Goal: Transaction & Acquisition: Purchase product/service

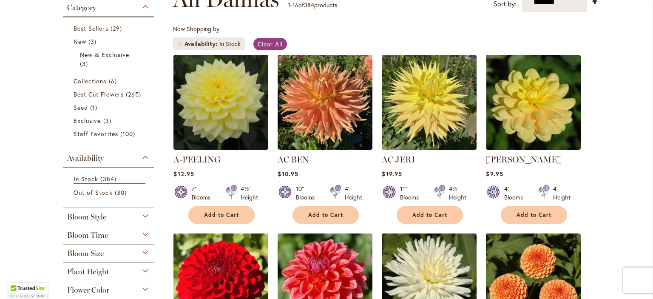
scroll to position [144, 0]
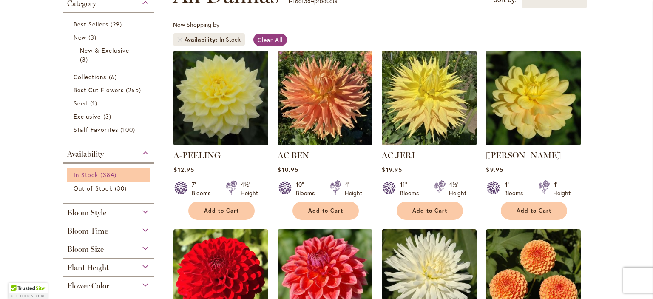
click at [100, 177] on span "384 items" at bounding box center [109, 174] width 18 height 9
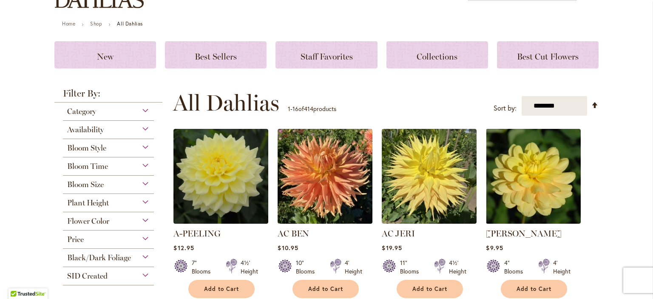
scroll to position [85, 0]
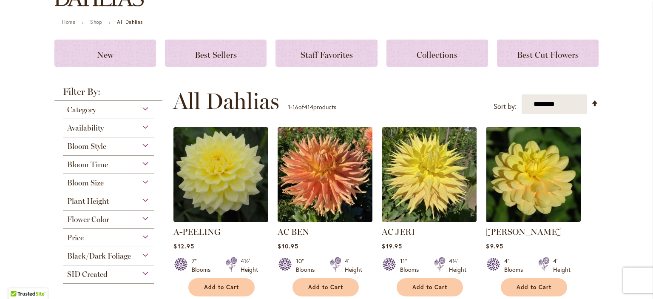
click at [141, 217] on div "Flower Color" at bounding box center [108, 218] width 91 height 14
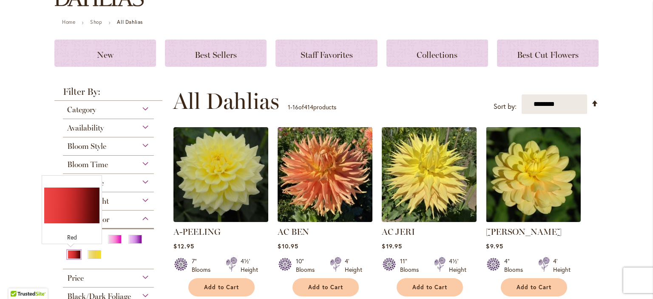
click at [67, 256] on div "Red" at bounding box center [74, 254] width 14 height 9
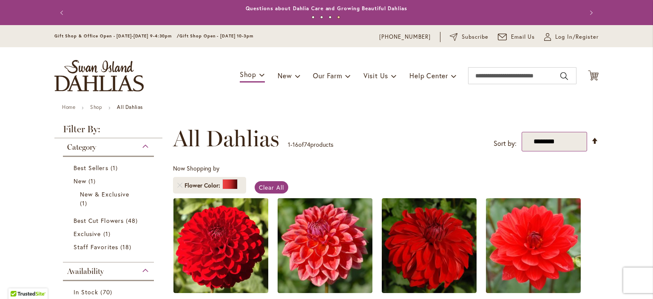
click at [553, 137] on select "**********" at bounding box center [555, 142] width 66 height 20
select select "*****"
click at [522, 132] on select "**********" at bounding box center [555, 142] width 66 height 20
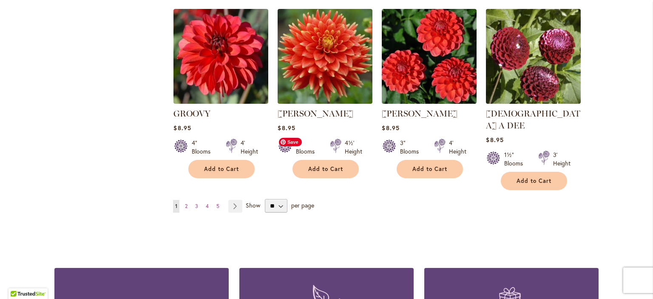
scroll to position [727, 0]
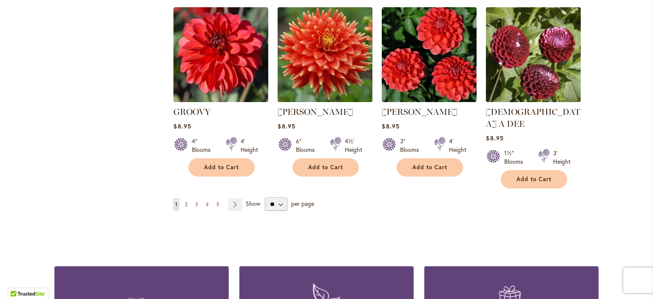
click at [185, 201] on span "2" at bounding box center [186, 204] width 3 height 6
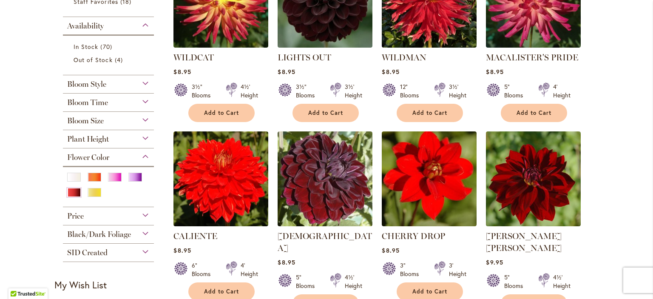
scroll to position [213, 0]
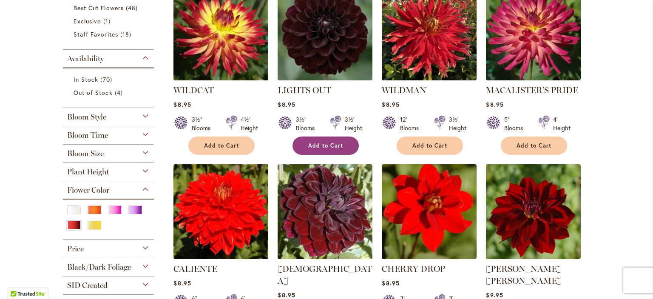
click at [323, 147] on span "Add to Cart" at bounding box center [325, 145] width 35 height 7
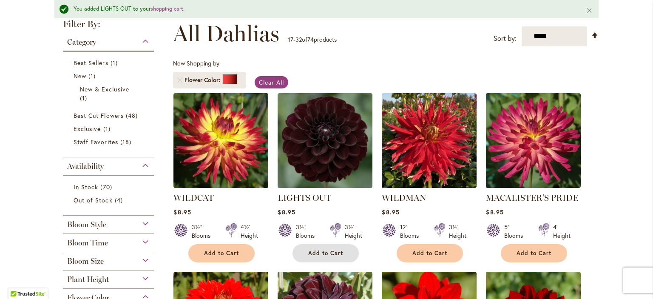
scroll to position [65, 0]
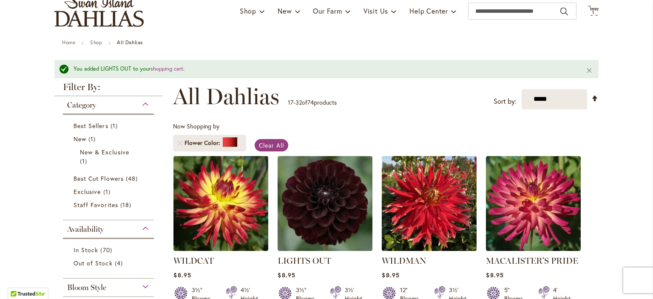
click at [103, 9] on img "store logo" at bounding box center [98, 10] width 89 height 31
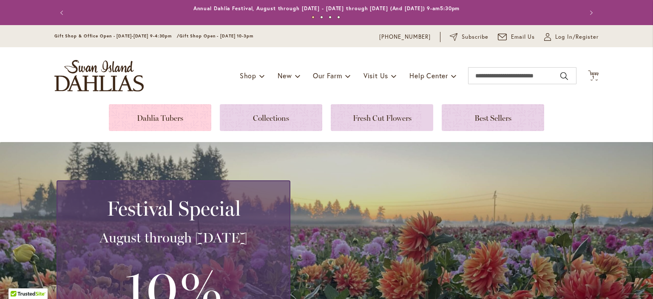
click at [157, 115] on link at bounding box center [160, 117] width 103 height 27
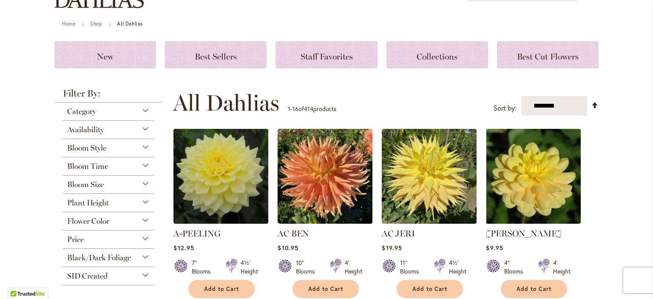
scroll to position [85, 0]
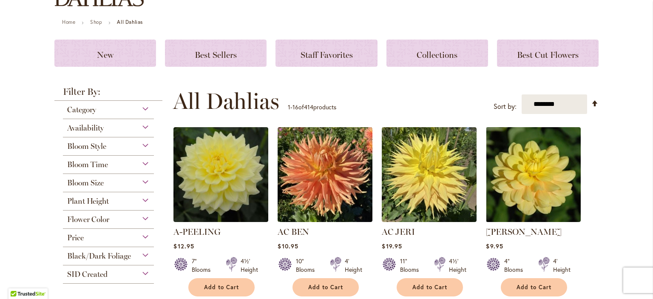
click at [141, 182] on div "Bloom Size" at bounding box center [108, 181] width 91 height 14
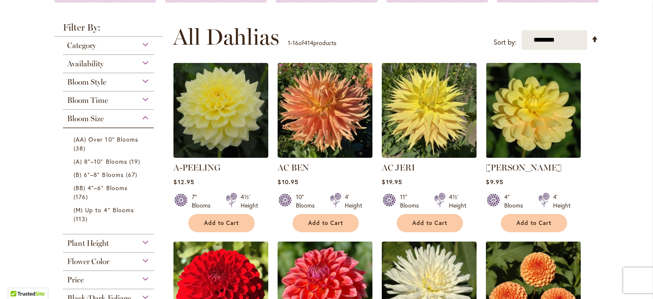
scroll to position [170, 0]
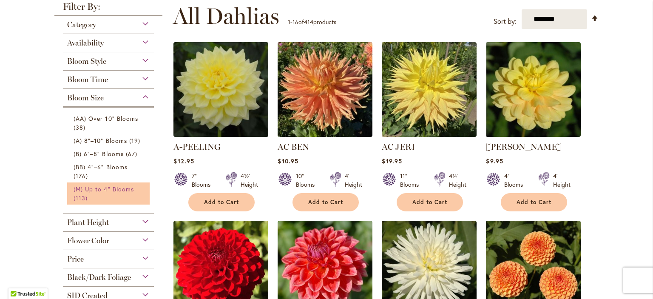
click at [123, 192] on span "(M) Up to 4" Blooms" at bounding box center [104, 189] width 60 height 8
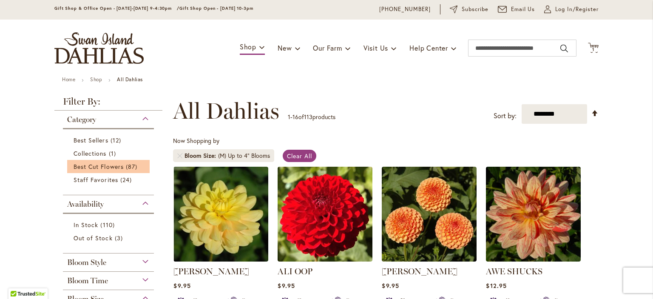
scroll to position [43, 0]
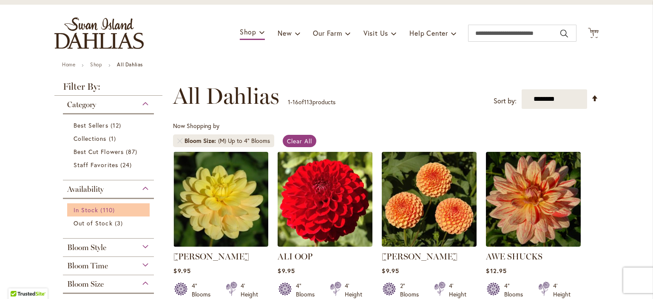
click at [100, 206] on span "110 items" at bounding box center [108, 209] width 16 height 9
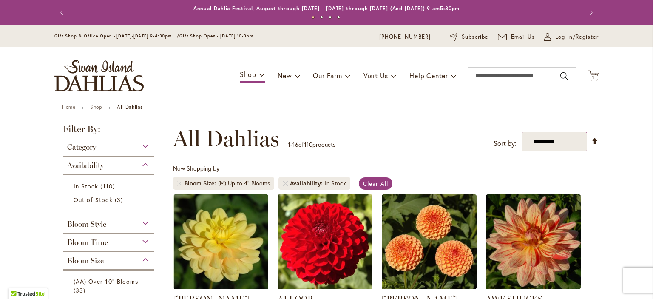
click at [547, 143] on select "**********" at bounding box center [555, 142] width 66 height 20
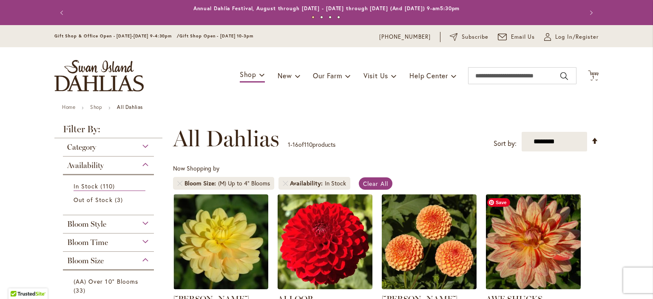
select select "*****"
click at [522, 132] on select "**********" at bounding box center [555, 142] width 66 height 20
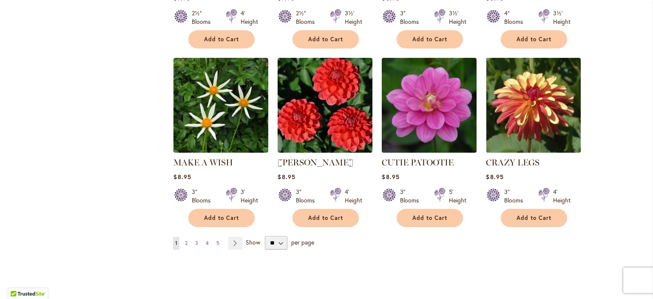
scroll to position [685, 0]
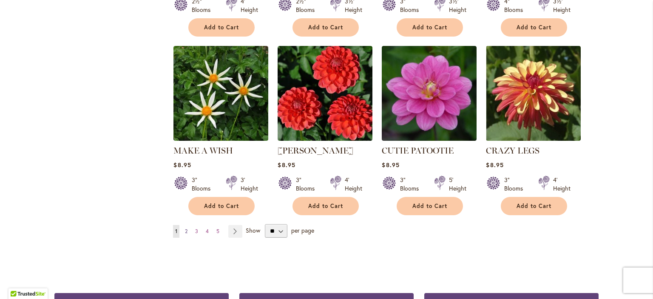
click at [185, 230] on span "2" at bounding box center [186, 231] width 3 height 6
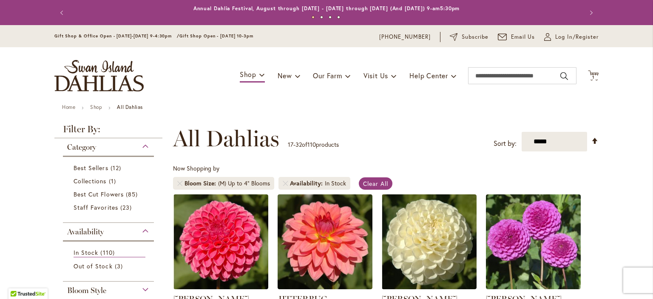
scroll to position [131, 0]
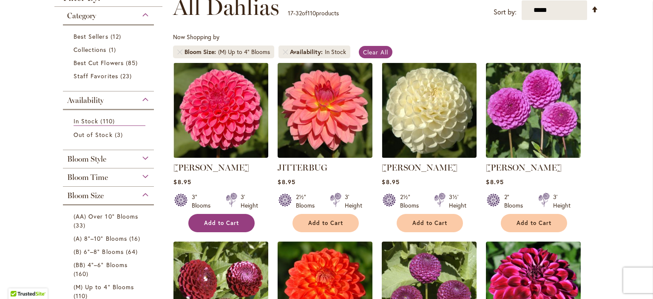
click at [223, 223] on span "Add to Cart" at bounding box center [221, 223] width 35 height 7
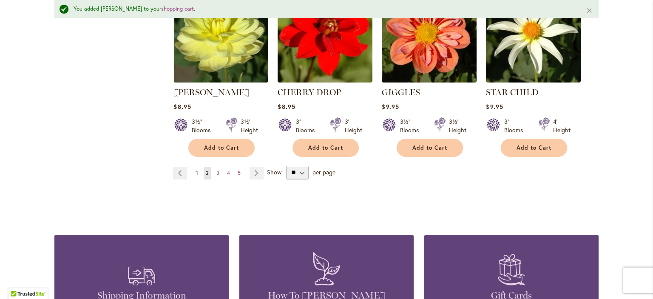
scroll to position [792, 0]
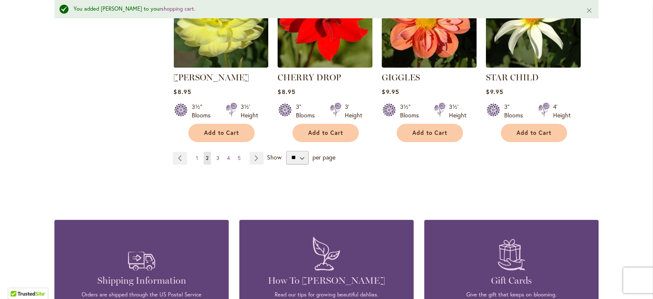
click at [217, 155] on span "3" at bounding box center [218, 158] width 3 height 6
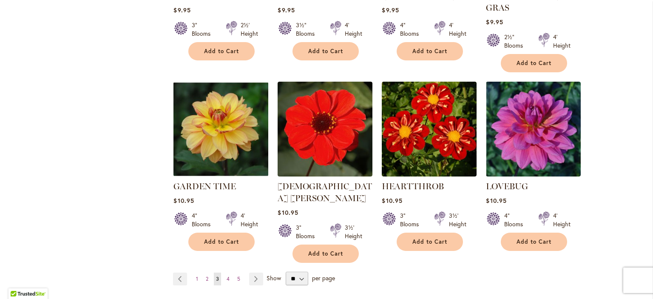
scroll to position [727, 0]
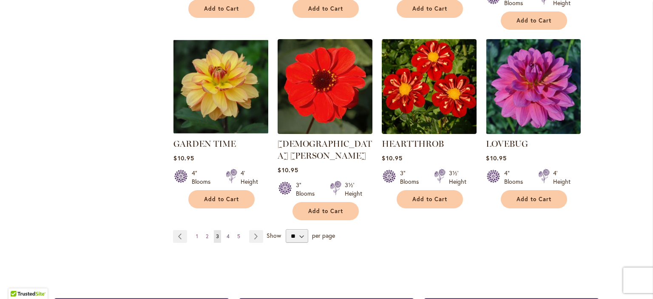
click at [227, 233] on span "4" at bounding box center [228, 236] width 3 height 6
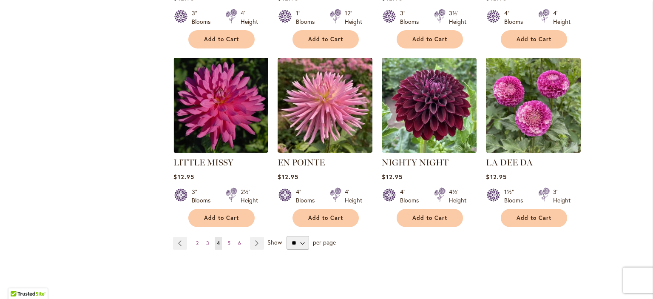
scroll to position [727, 0]
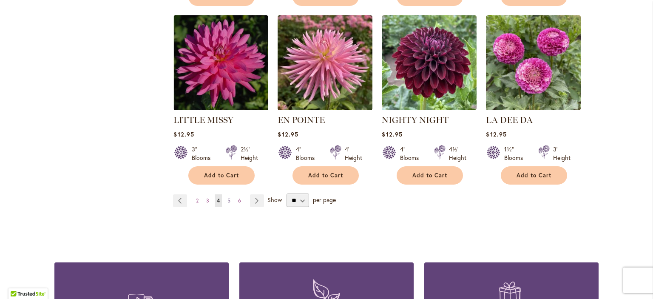
click at [228, 197] on span "5" at bounding box center [229, 200] width 3 height 6
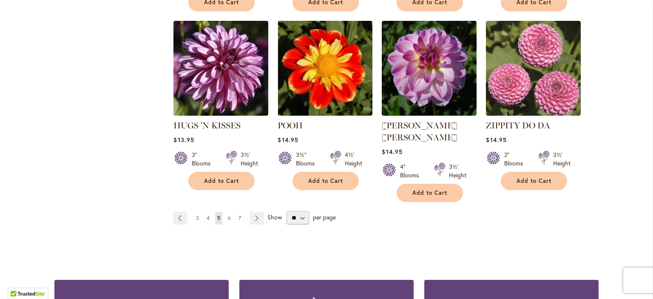
scroll to position [770, 0]
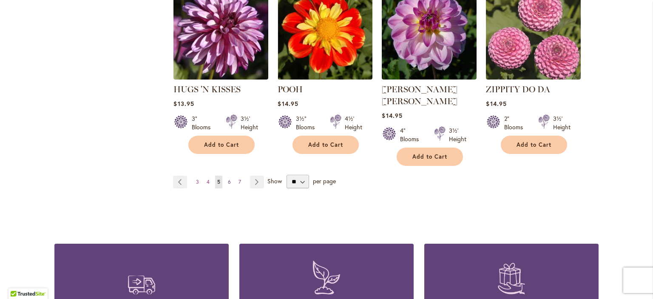
click at [228, 176] on link "Page 6" at bounding box center [229, 182] width 7 height 13
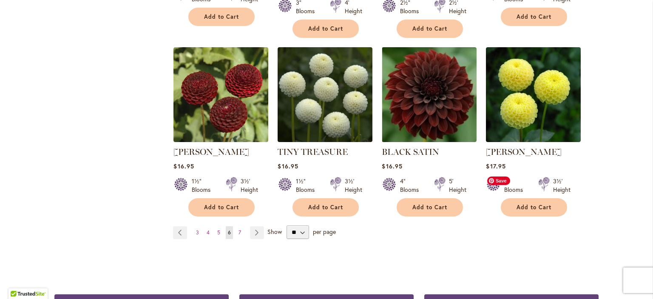
scroll to position [727, 0]
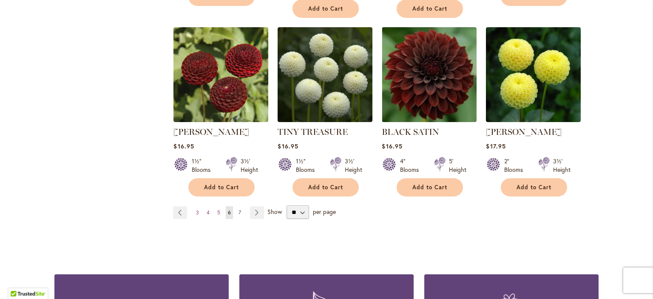
click at [239, 209] on span "7" at bounding box center [240, 212] width 3 height 6
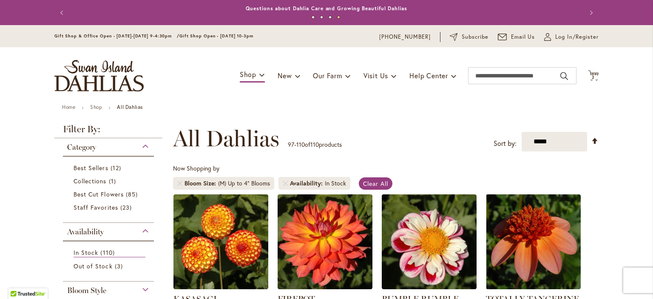
click at [95, 74] on img "store logo" at bounding box center [98, 75] width 89 height 31
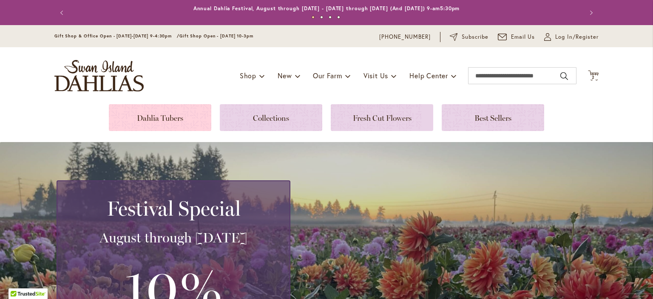
click at [156, 118] on link at bounding box center [160, 117] width 103 height 27
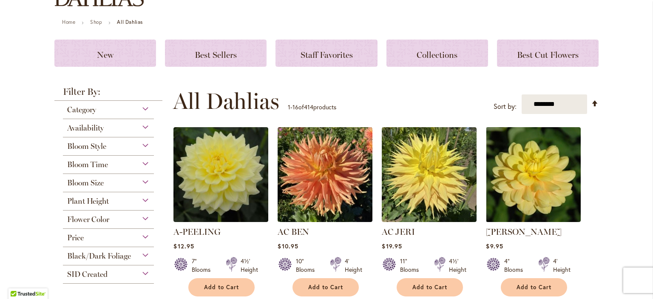
scroll to position [128, 0]
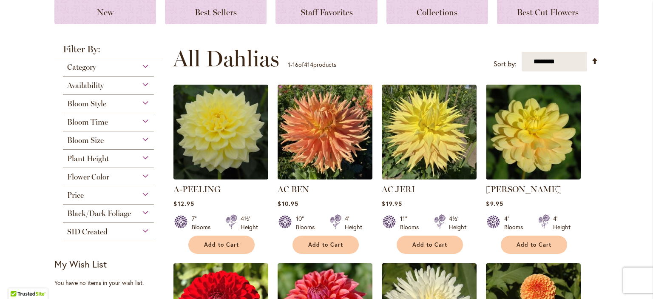
click at [144, 122] on div "Bloom Time" at bounding box center [108, 120] width 91 height 14
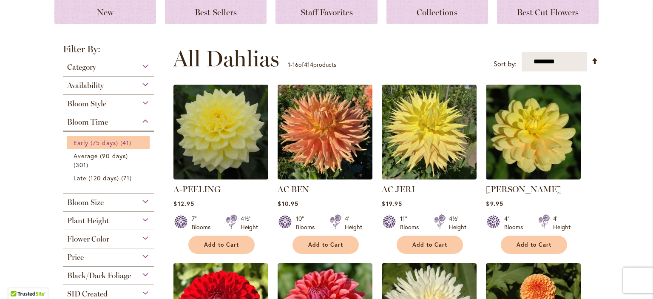
click at [120, 144] on span "41 items" at bounding box center [126, 142] width 13 height 9
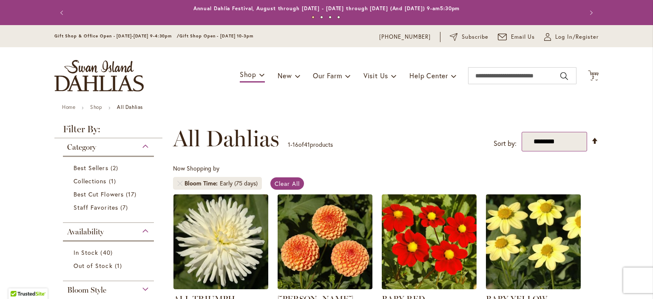
click at [541, 139] on select "**********" at bounding box center [555, 142] width 66 height 20
select select "*****"
click at [522, 132] on select "**********" at bounding box center [555, 142] width 66 height 20
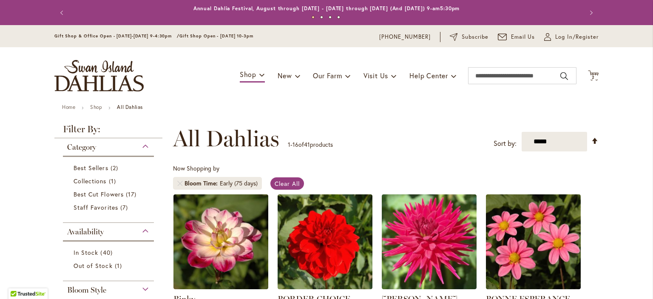
scroll to position [131, 0]
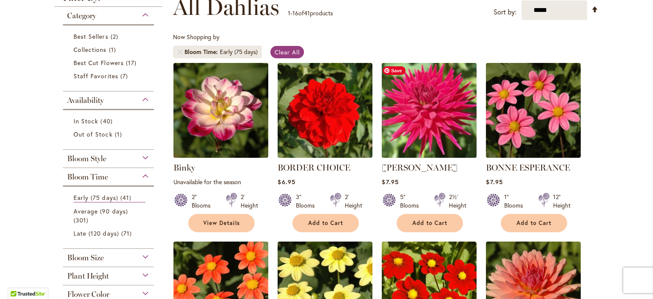
click at [415, 108] on img at bounding box center [430, 110] width 100 height 100
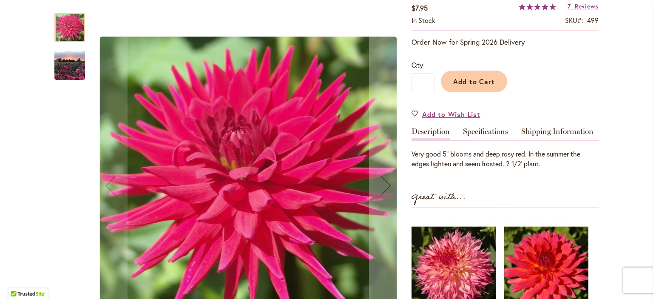
scroll to position [170, 0]
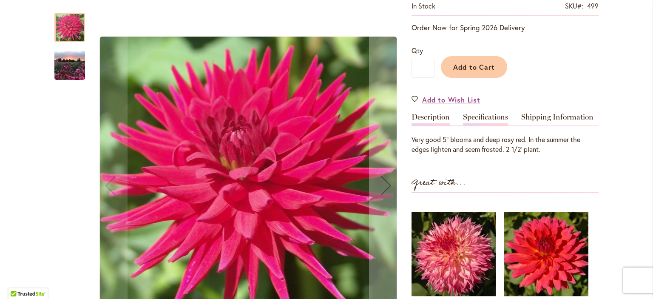
click at [486, 126] on link "Specifications" at bounding box center [485, 119] width 45 height 12
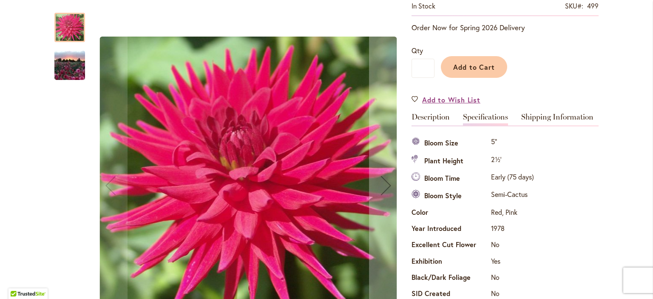
scroll to position [308, 0]
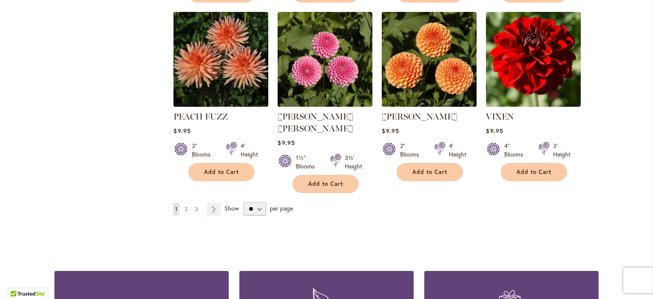
scroll to position [723, 0]
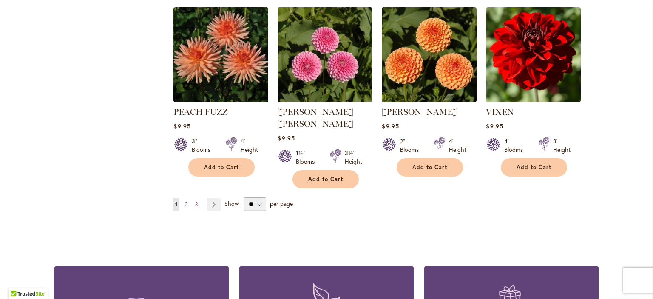
click at [185, 201] on span "2" at bounding box center [186, 204] width 3 height 6
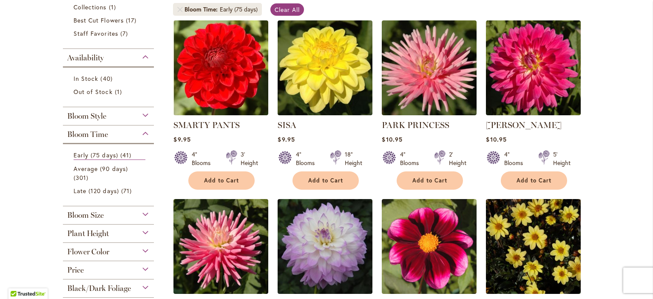
scroll to position [217, 0]
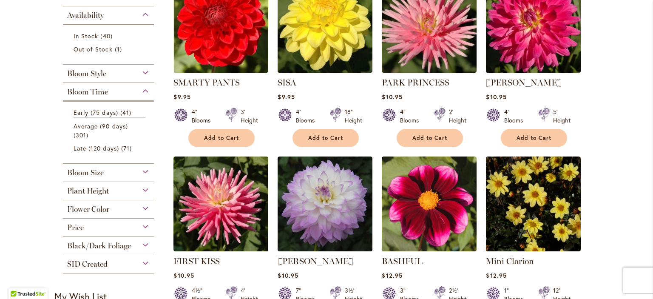
click at [532, 22] on img at bounding box center [534, 25] width 100 height 100
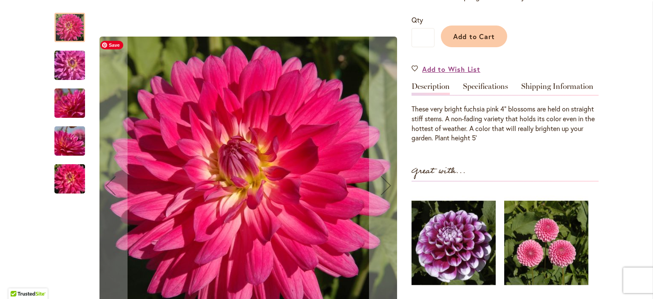
scroll to position [213, 0]
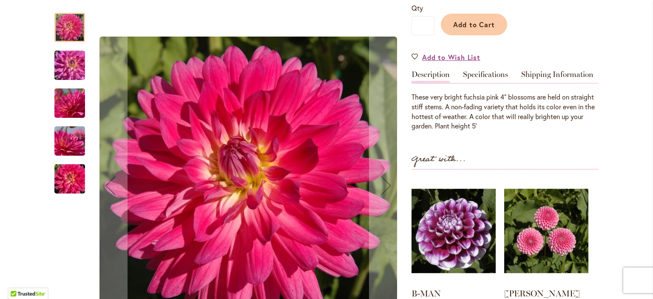
click at [66, 179] on img "MELISSA M" at bounding box center [69, 179] width 61 height 41
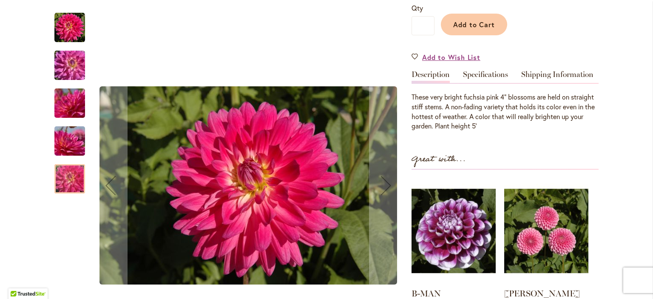
click at [57, 131] on img "MELISSA M" at bounding box center [69, 141] width 61 height 41
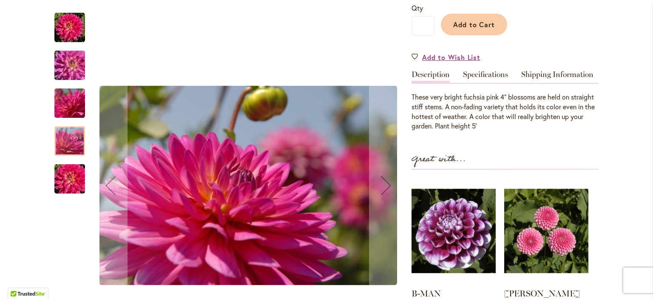
click at [63, 103] on img "MELISSA M" at bounding box center [69, 103] width 61 height 41
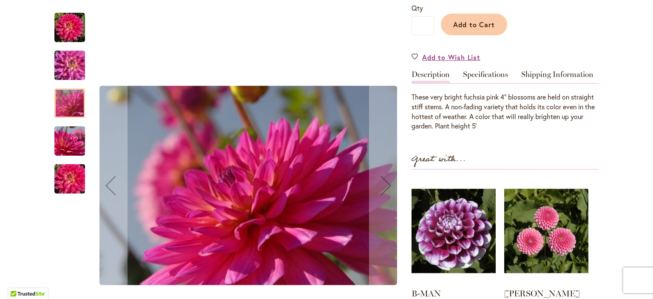
click at [69, 66] on img "MELISSA M" at bounding box center [69, 65] width 61 height 41
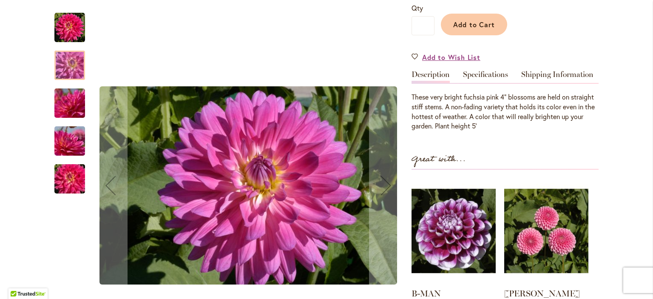
click at [70, 26] on img "MELISSA M" at bounding box center [69, 27] width 31 height 31
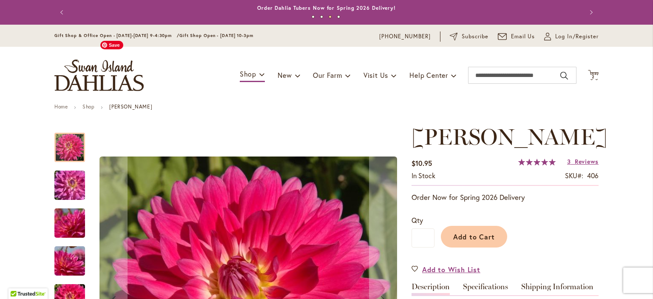
scroll to position [0, 0]
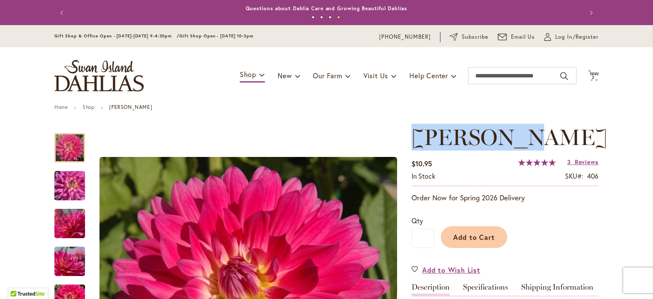
drag, startPoint x: 544, startPoint y: 131, endPoint x: 416, endPoint y: 139, distance: 128.3
click at [416, 139] on h1 "MELISSA M" at bounding box center [505, 138] width 187 height 26
drag, startPoint x: 416, startPoint y: 139, endPoint x: 563, endPoint y: 143, distance: 147.7
click at [563, 143] on h1 "MELISSA M" at bounding box center [505, 138] width 187 height 26
copy span "MELISSA M"
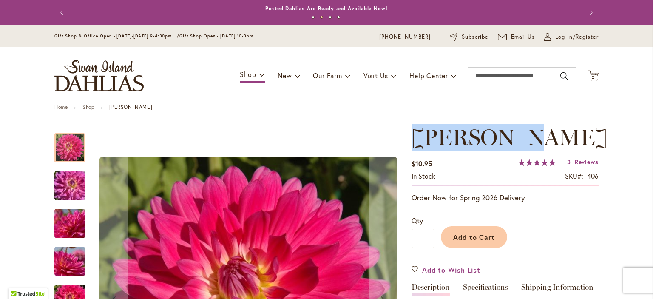
click at [56, 180] on img "MELISSA M" at bounding box center [69, 185] width 61 height 41
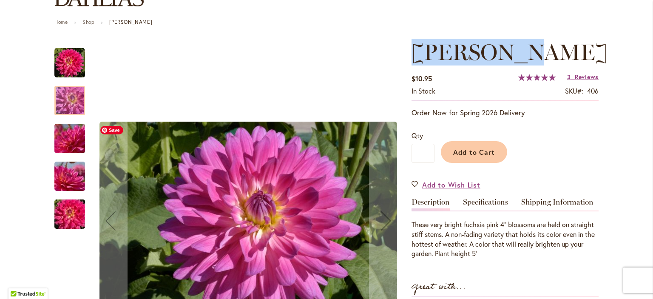
scroll to position [128, 0]
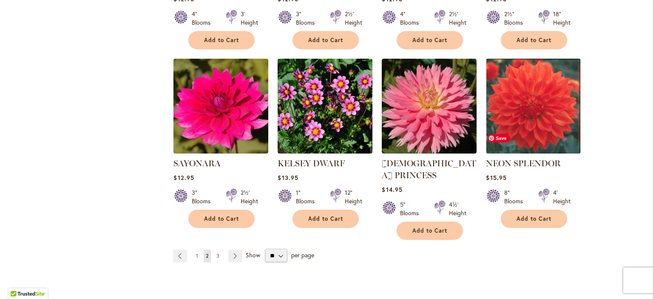
scroll to position [685, 0]
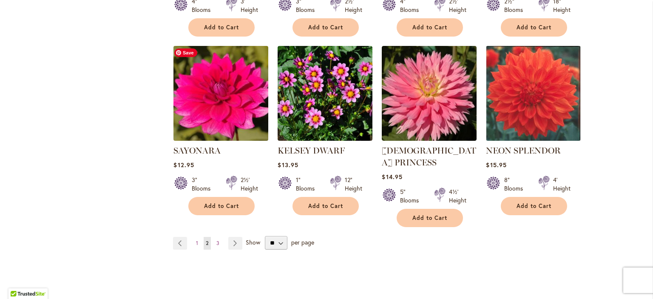
click at [214, 115] on img at bounding box center [221, 93] width 100 height 100
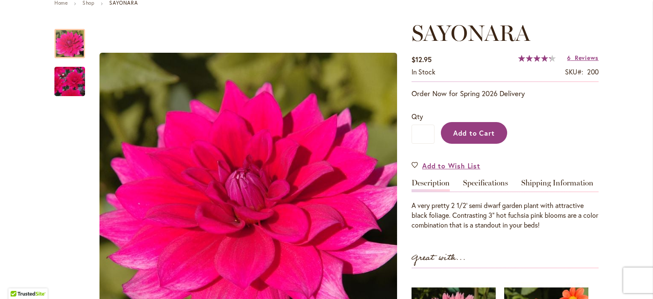
scroll to position [85, 0]
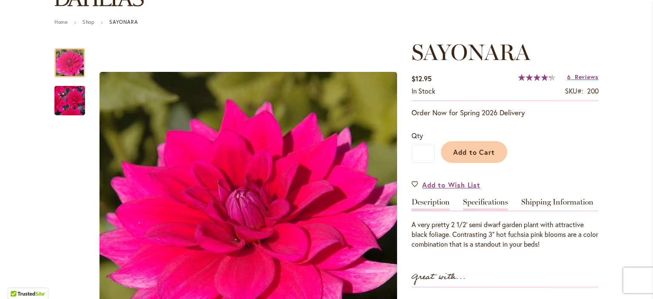
click at [487, 203] on link "Specifications" at bounding box center [485, 204] width 45 height 12
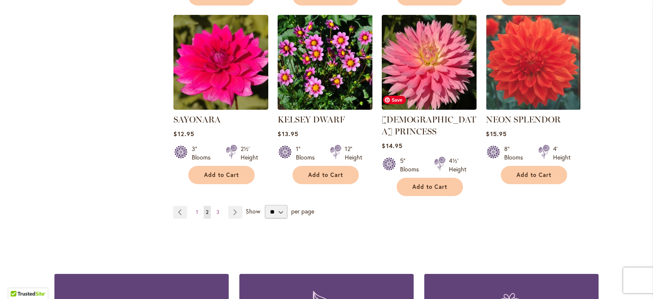
scroll to position [723, 0]
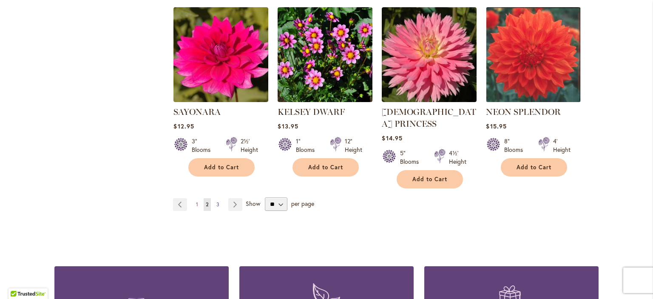
click at [217, 201] on span "3" at bounding box center [218, 204] width 3 height 6
click at [231, 198] on link "Page Next" at bounding box center [235, 204] width 14 height 13
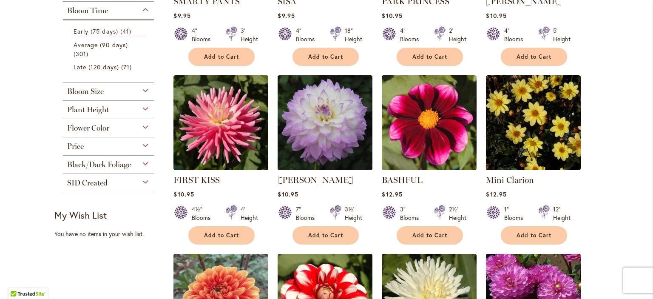
scroll to position [276, 0]
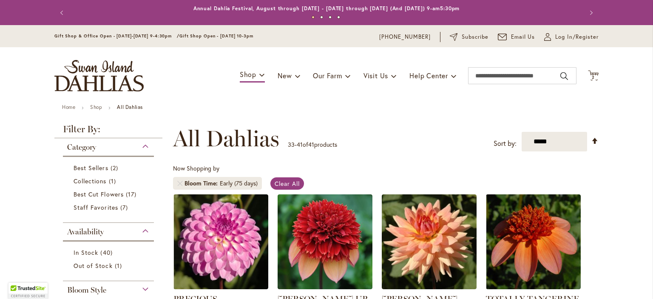
scroll to position [46, 0]
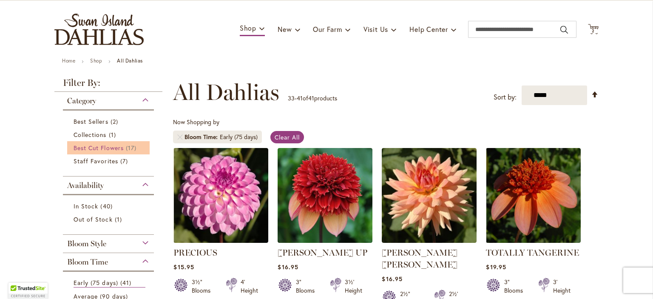
click at [105, 146] on span "Best Cut Flowers" at bounding box center [99, 148] width 50 height 8
click at [105, 148] on span "Best Cut Flowers" at bounding box center [99, 148] width 50 height 8
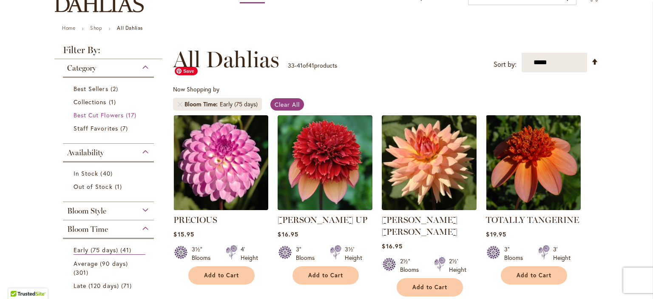
scroll to position [4, 0]
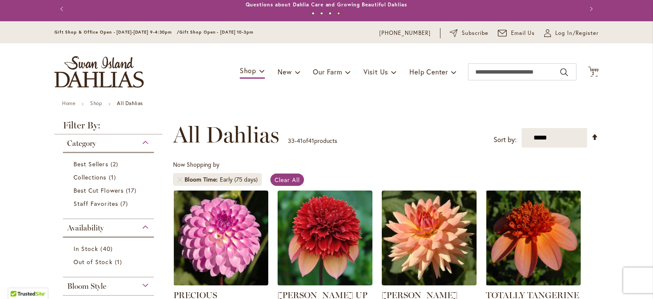
click at [81, 68] on img "store logo" at bounding box center [98, 71] width 89 height 31
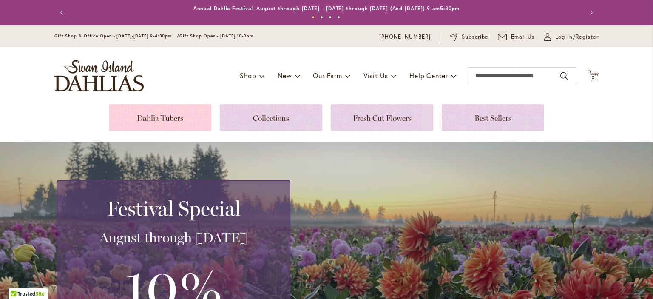
click at [145, 120] on link at bounding box center [160, 117] width 103 height 27
click at [145, 113] on link at bounding box center [160, 117] width 103 height 27
click at [158, 120] on link at bounding box center [160, 117] width 103 height 27
click at [160, 115] on link at bounding box center [160, 117] width 103 height 27
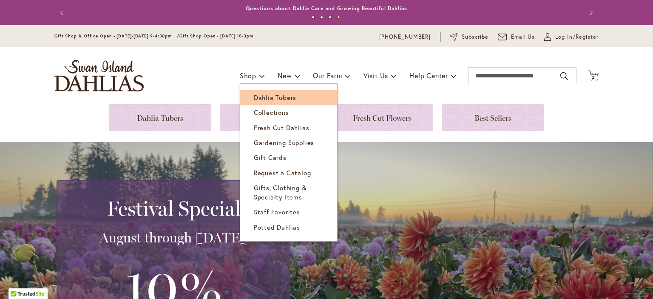
click at [265, 93] on link "Dahlia Tubers" at bounding box center [288, 97] width 97 height 15
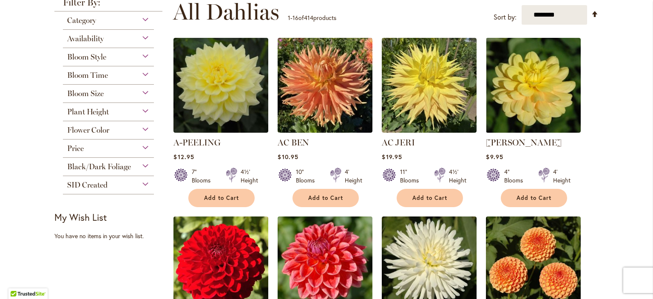
scroll to position [85, 0]
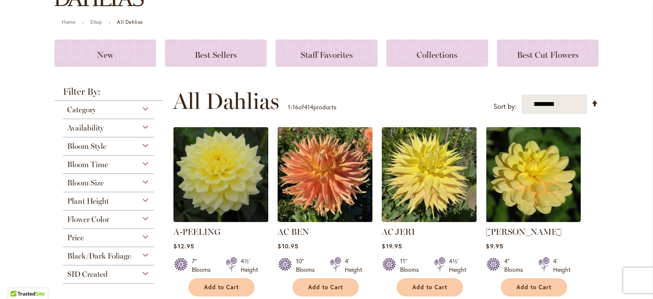
click at [142, 108] on div "Category" at bounding box center [108, 108] width 91 height 14
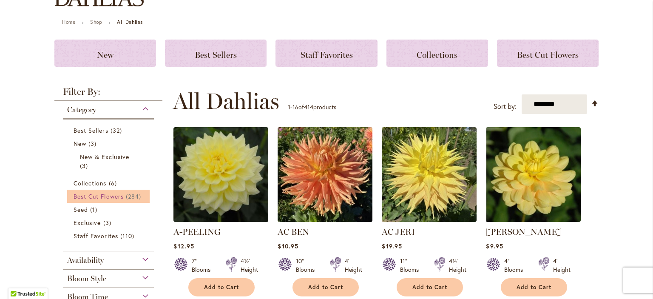
click at [127, 194] on span "284 items" at bounding box center [134, 196] width 17 height 9
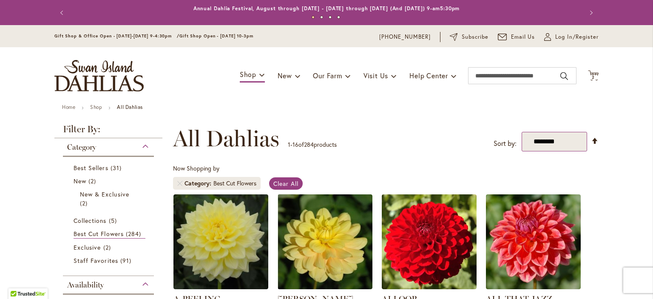
click at [555, 144] on select "**********" at bounding box center [555, 142] width 66 height 20
select select "*****"
click at [522, 132] on select "**********" at bounding box center [555, 142] width 66 height 20
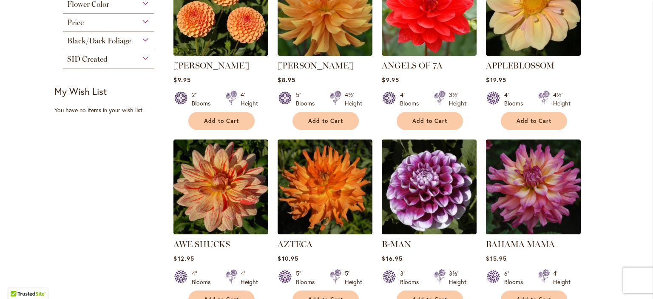
scroll to position [425, 0]
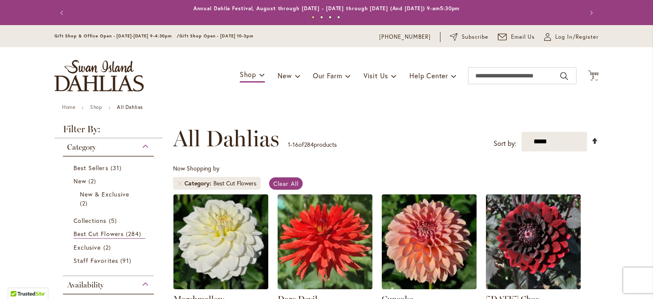
click at [592, 142] on link "Set Descending Direction" at bounding box center [595, 141] width 7 height 10
click at [592, 141] on link "Set Descending Direction" at bounding box center [595, 141] width 7 height 10
click at [565, 143] on select "**********" at bounding box center [555, 142] width 66 height 20
click at [522, 132] on select "**********" at bounding box center [555, 142] width 66 height 20
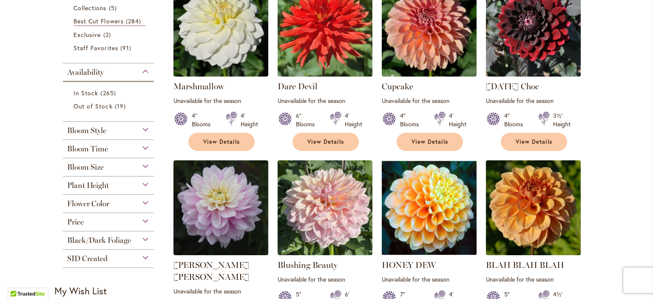
scroll to position [170, 0]
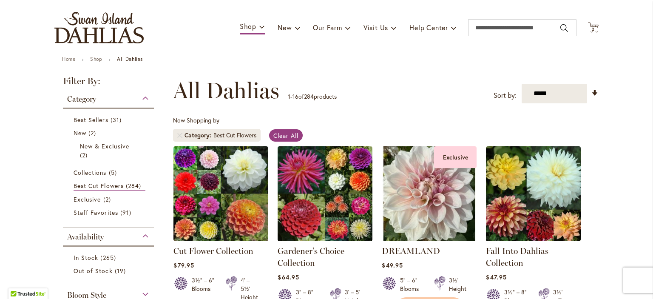
scroll to position [46, 0]
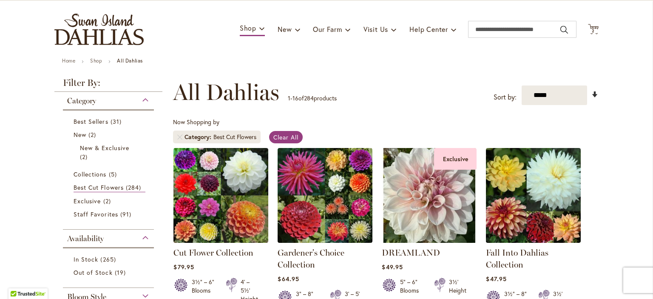
click at [592, 92] on link "Set Ascending Direction" at bounding box center [595, 94] width 7 height 10
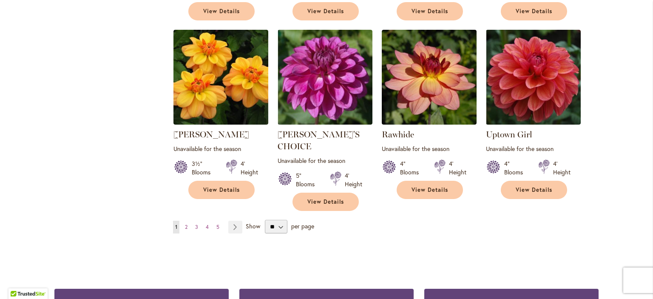
scroll to position [727, 0]
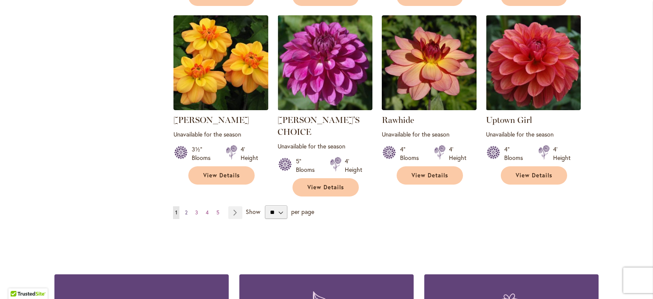
click at [185, 209] on span "2" at bounding box center [186, 212] width 3 height 6
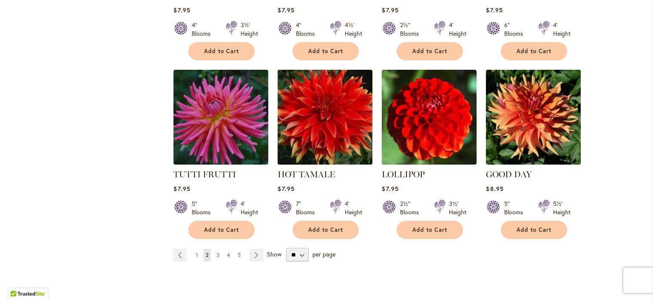
scroll to position [727, 0]
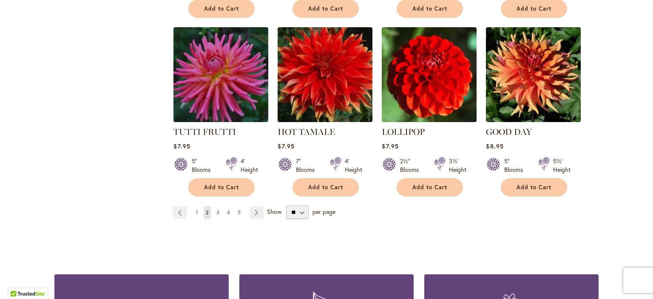
click at [217, 209] on span "3" at bounding box center [218, 212] width 3 height 6
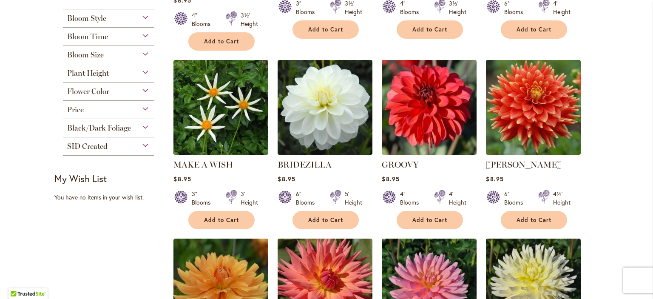
scroll to position [344, 0]
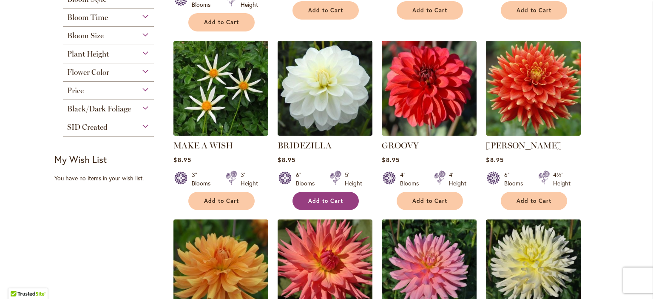
click at [325, 197] on span "Add to Cart" at bounding box center [325, 200] width 35 height 7
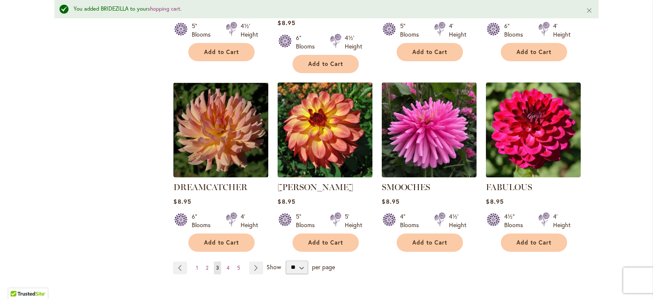
scroll to position [707, 0]
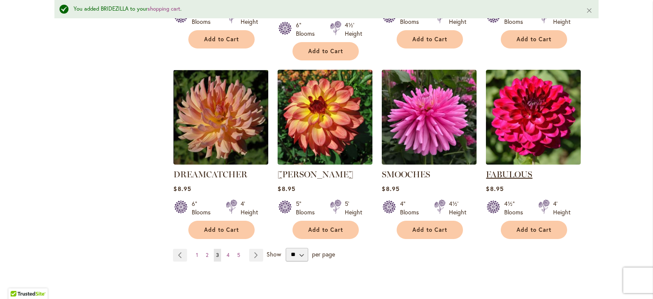
click at [514, 169] on link "FABULOUS" at bounding box center [509, 174] width 46 height 10
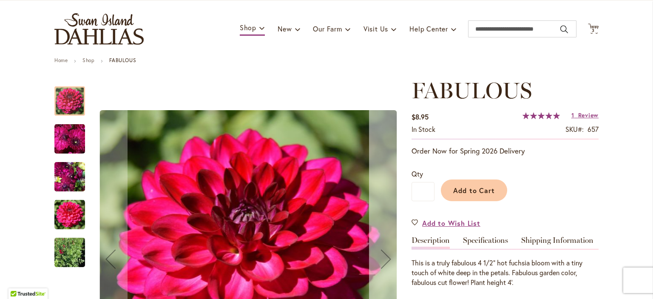
scroll to position [85, 0]
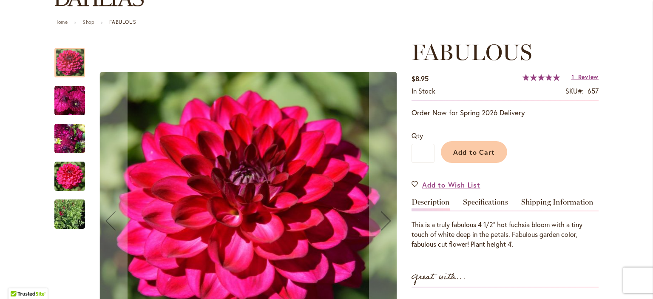
click at [57, 97] on img "FABULOUS" at bounding box center [69, 100] width 31 height 31
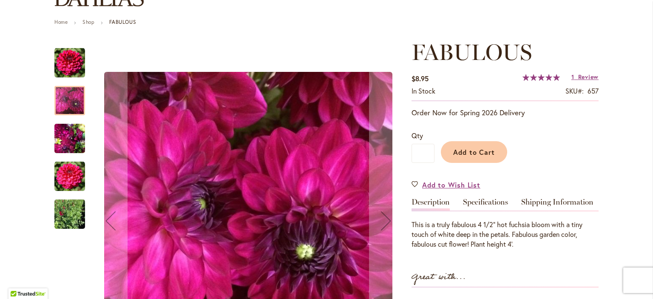
click at [68, 138] on img "FABULOUS" at bounding box center [69, 138] width 31 height 41
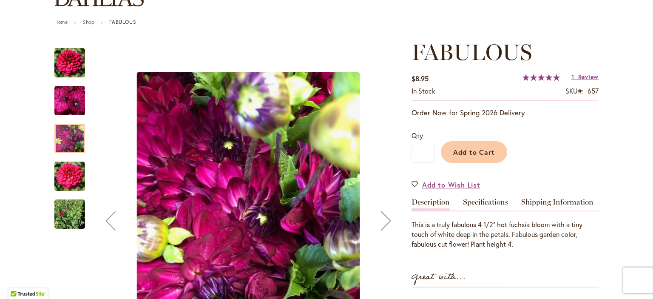
click at [70, 177] on img "FABULOUS" at bounding box center [69, 176] width 31 height 31
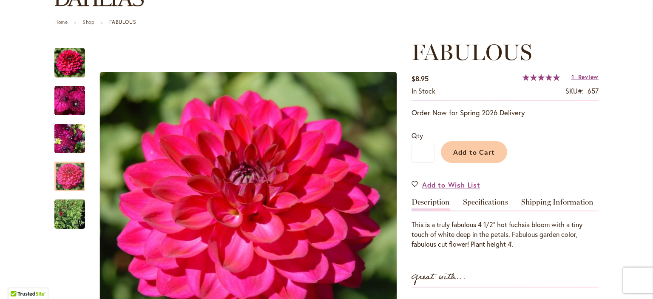
click at [456, 50] on span "FABULOUS" at bounding box center [472, 52] width 120 height 27
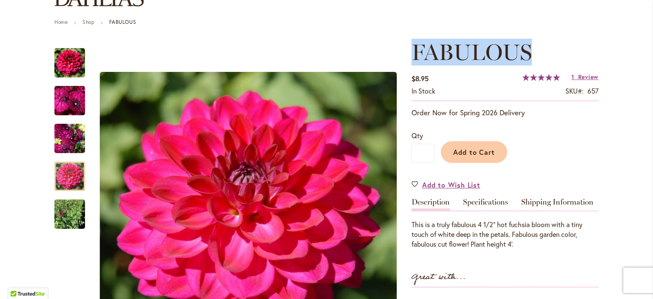
click at [456, 50] on span "FABULOUS" at bounding box center [472, 52] width 120 height 27
copy span "FABULOUS"
click at [463, 148] on span "Add to Cart" at bounding box center [475, 152] width 42 height 9
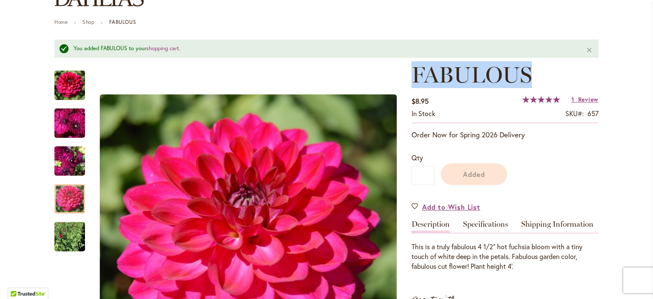
click at [538, 78] on h1 "FABULOUS" at bounding box center [505, 75] width 187 height 26
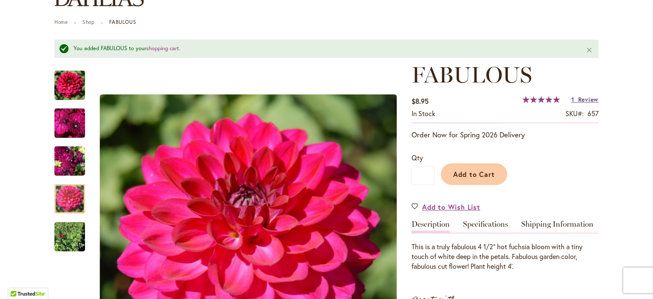
click at [579, 102] on span "Review" at bounding box center [589, 99] width 20 height 8
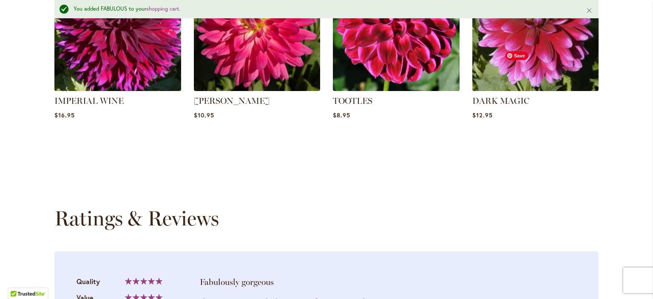
scroll to position [787, 0]
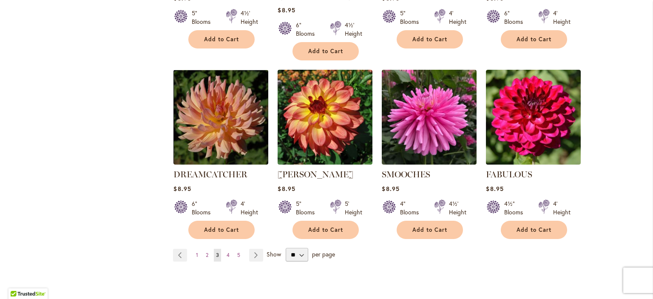
scroll to position [727, 0]
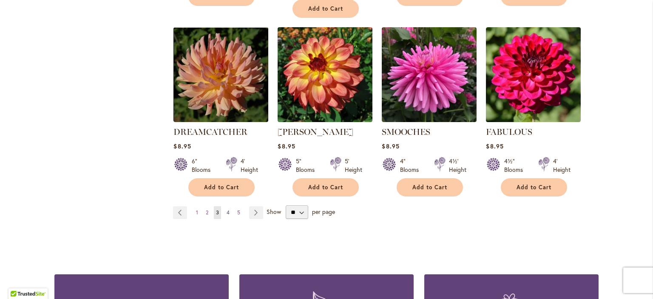
click at [227, 209] on span "4" at bounding box center [228, 212] width 3 height 6
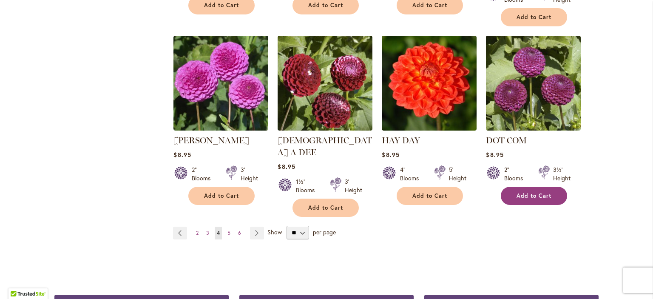
scroll to position [727, 0]
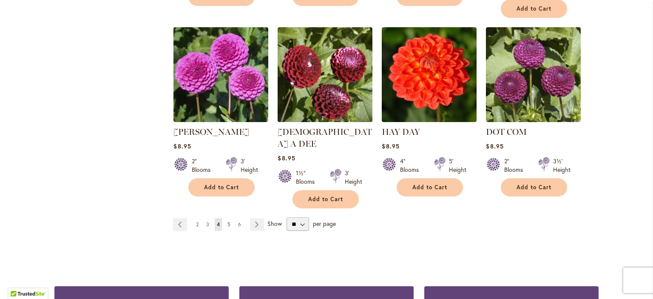
click at [228, 221] on span "5" at bounding box center [229, 224] width 3 height 6
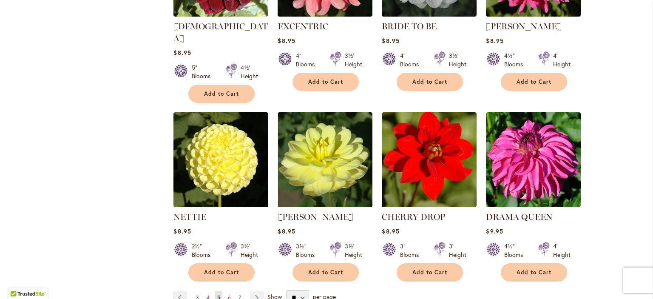
scroll to position [685, 0]
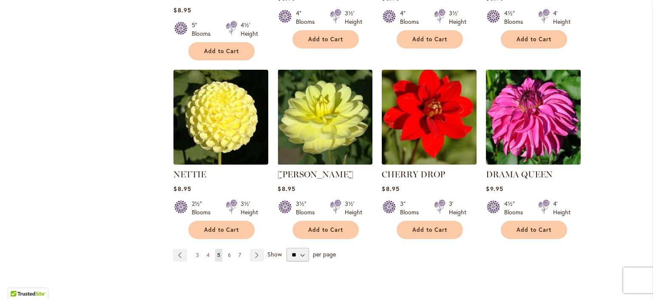
click at [228, 252] on span "6" at bounding box center [229, 255] width 3 height 6
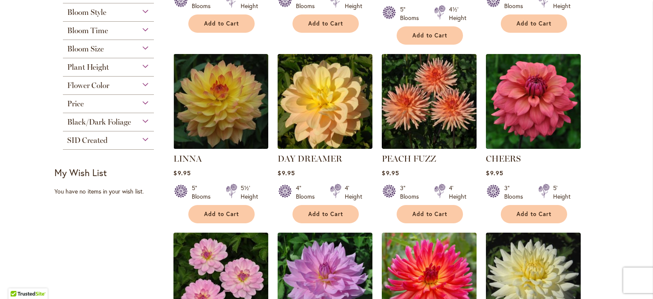
scroll to position [344, 0]
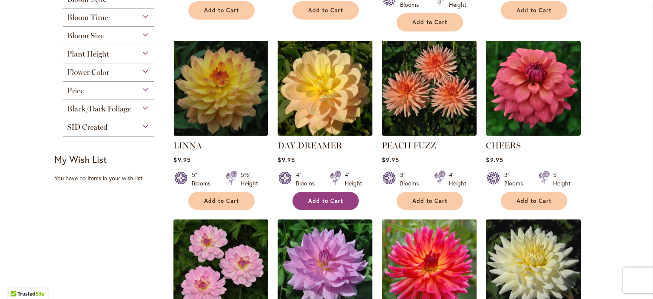
click at [324, 197] on span "Add to Cart" at bounding box center [325, 200] width 35 height 7
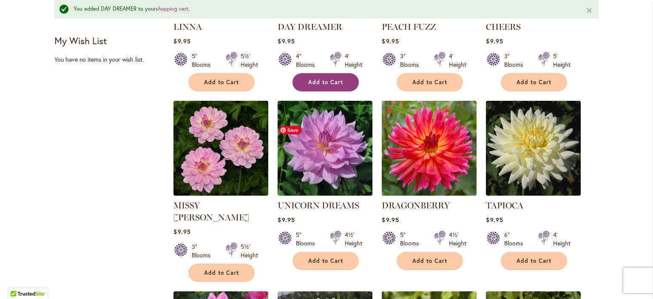
scroll to position [494, 0]
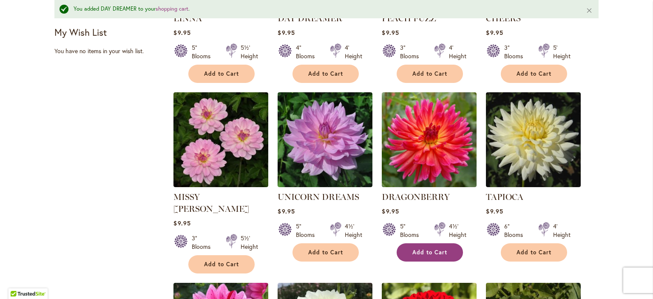
click at [419, 249] on span "Add to Cart" at bounding box center [430, 252] width 35 height 7
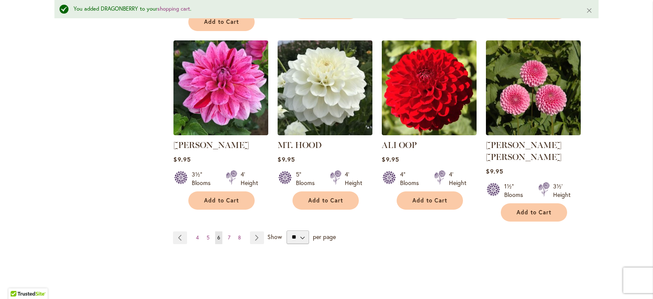
scroll to position [749, 0]
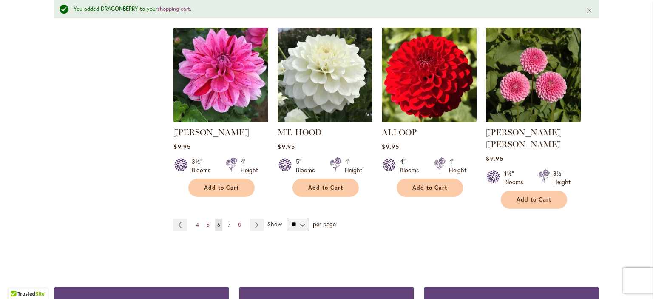
click at [228, 222] on span "7" at bounding box center [229, 225] width 3 height 6
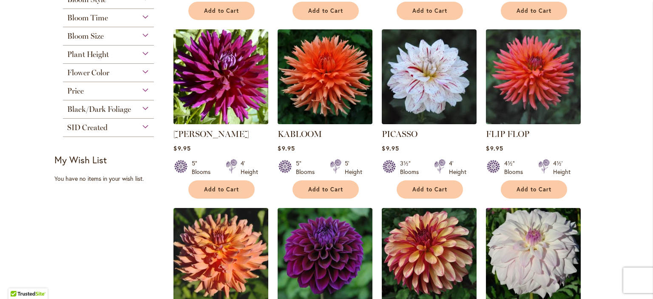
scroll to position [344, 0]
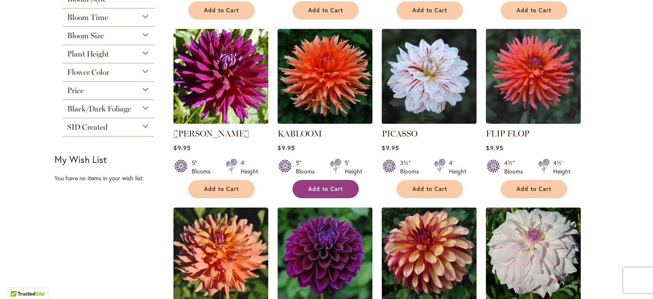
click at [319, 186] on span "Add to Cart" at bounding box center [325, 188] width 35 height 7
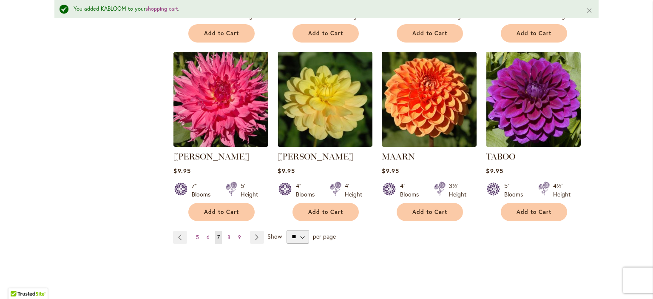
scroll to position [749, 0]
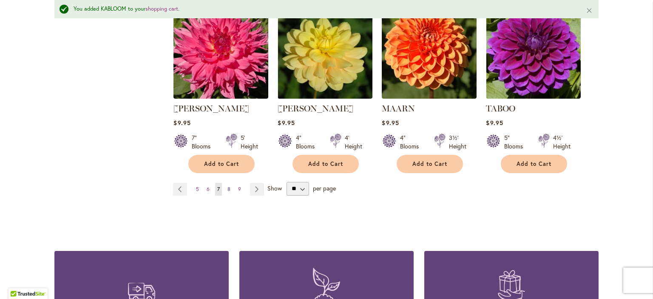
click at [228, 187] on span "8" at bounding box center [229, 189] width 3 height 6
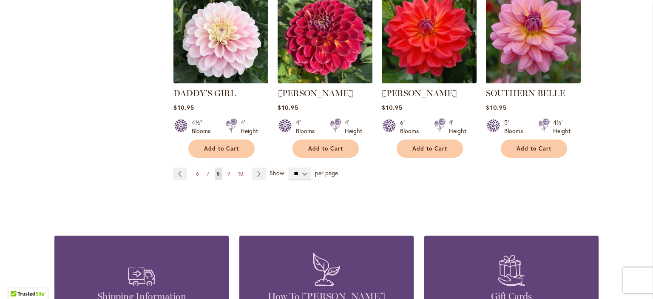
scroll to position [770, 0]
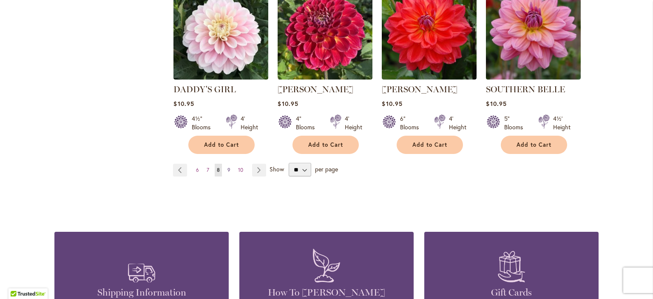
click at [228, 167] on span "9" at bounding box center [229, 170] width 3 height 6
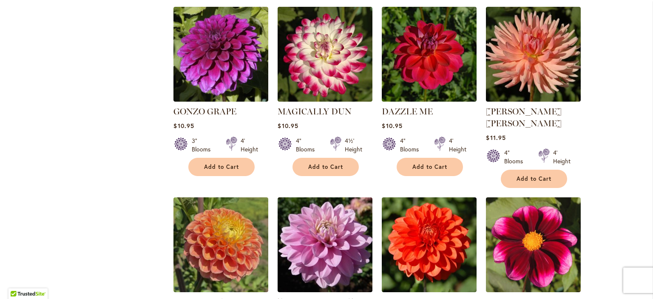
scroll to position [514, 0]
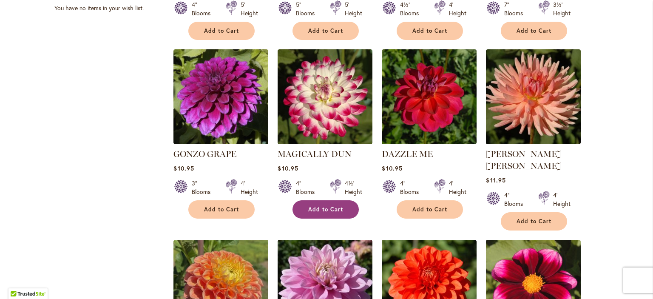
click at [330, 204] on button "Add to Cart" at bounding box center [326, 209] width 66 height 18
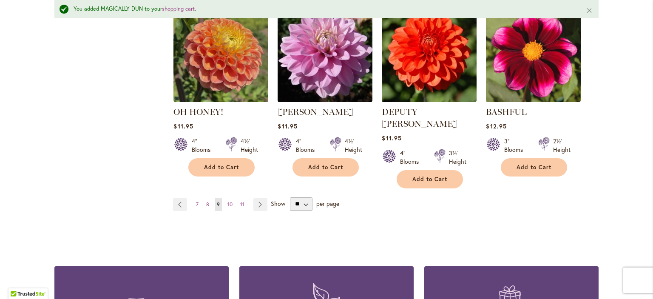
scroll to position [792, 0]
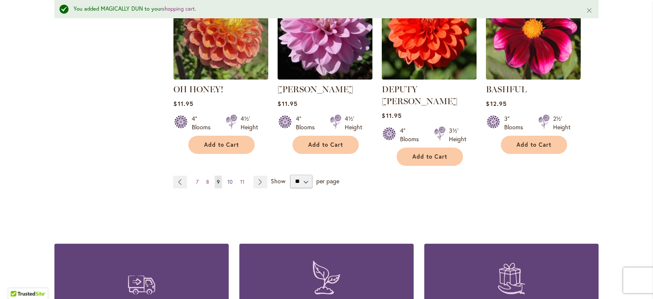
click at [230, 176] on link "Page 10" at bounding box center [229, 182] width 9 height 13
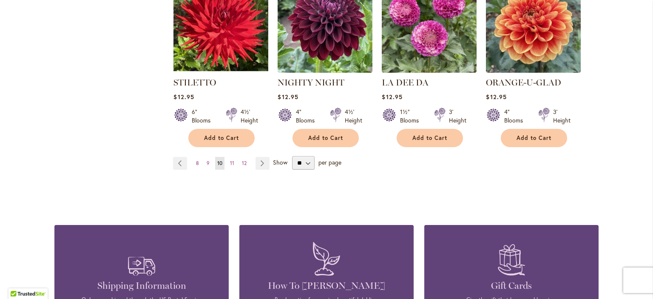
scroll to position [770, 0]
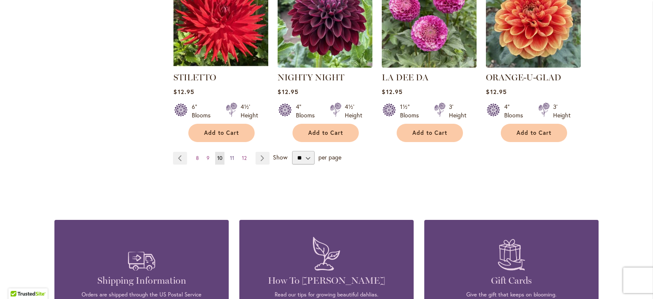
click at [230, 155] on span "11" at bounding box center [232, 158] width 4 height 6
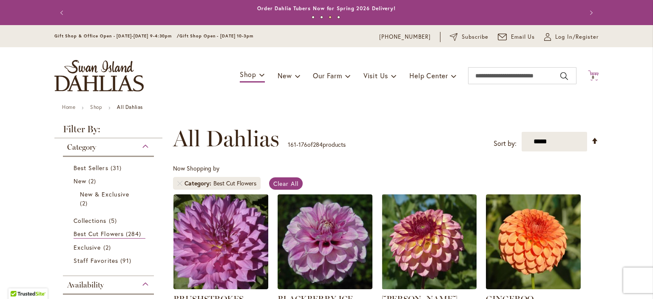
click at [592, 76] on span "8" at bounding box center [593, 77] width 3 height 6
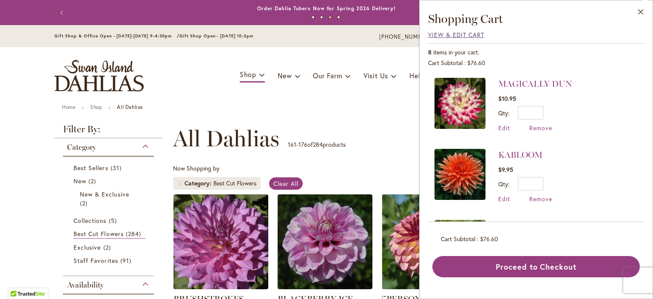
click at [465, 37] on span "View & Edit Cart" at bounding box center [456, 35] width 56 height 8
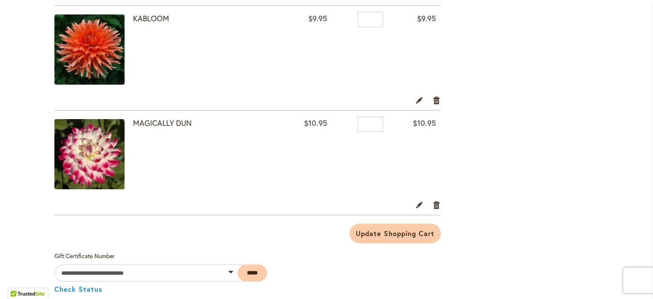
scroll to position [808, 0]
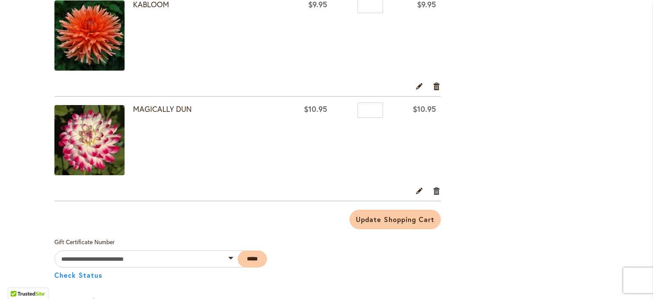
click at [434, 191] on link "Remove item" at bounding box center [437, 190] width 8 height 9
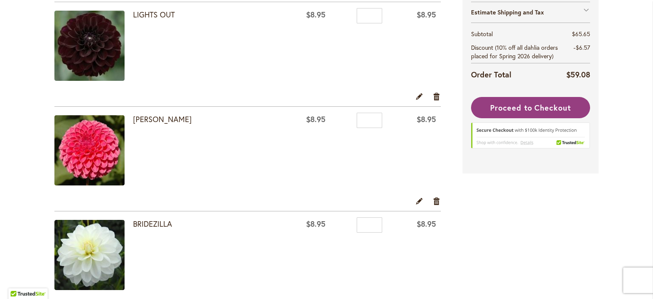
scroll to position [128, 0]
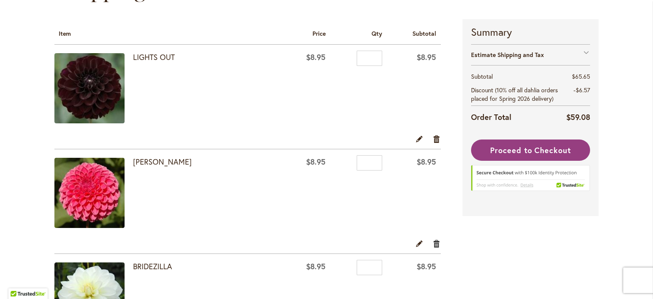
click at [434, 242] on link "Remove item" at bounding box center [437, 243] width 8 height 9
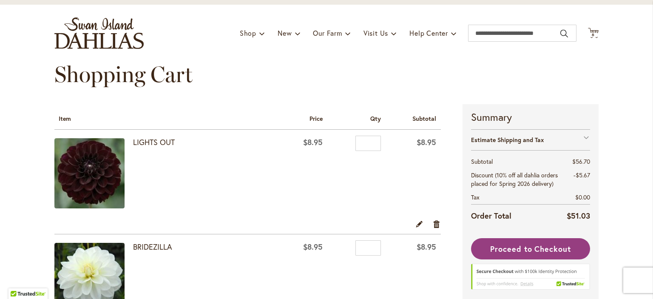
scroll to position [85, 0]
